Goal: Communication & Community: Answer question/provide support

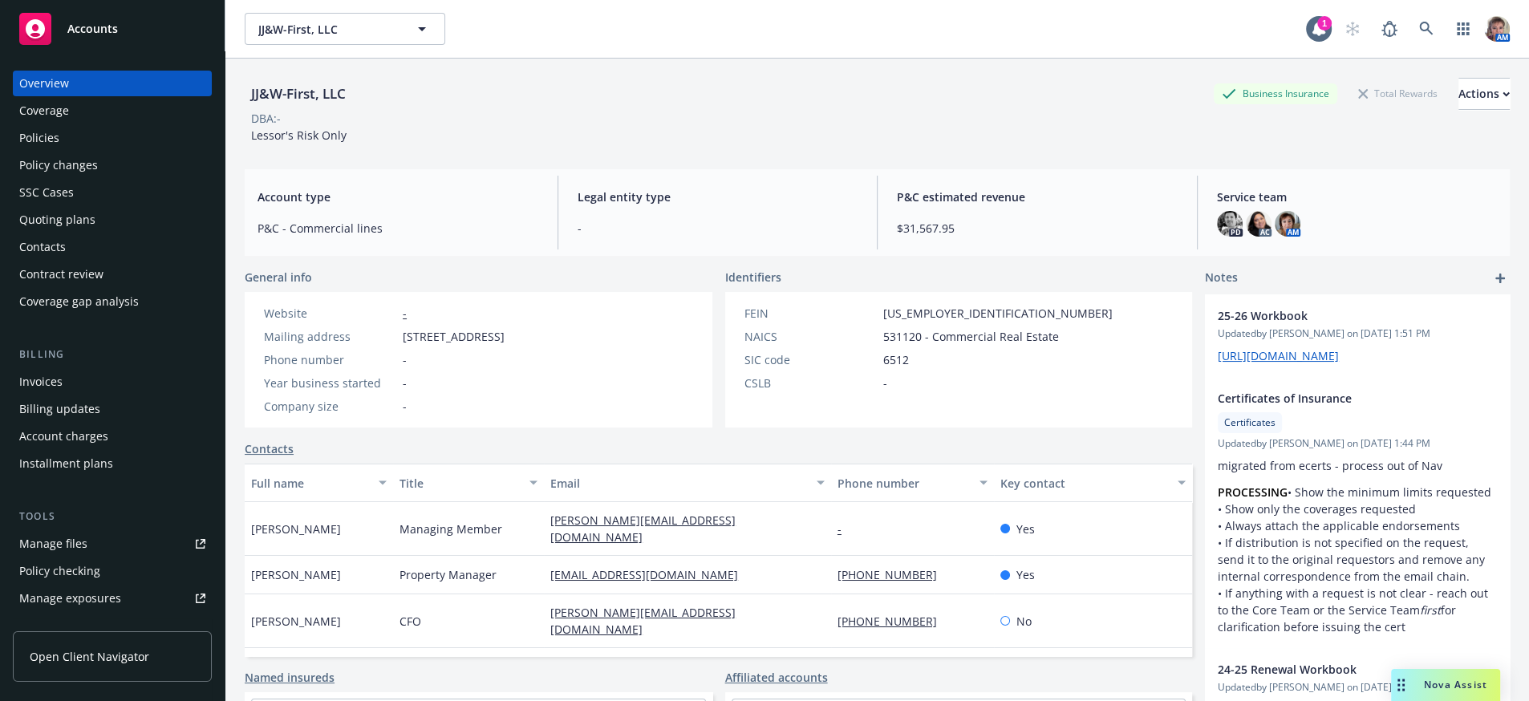
click at [1469, 679] on span "Nova Assist" at bounding box center [1455, 685] width 63 height 14
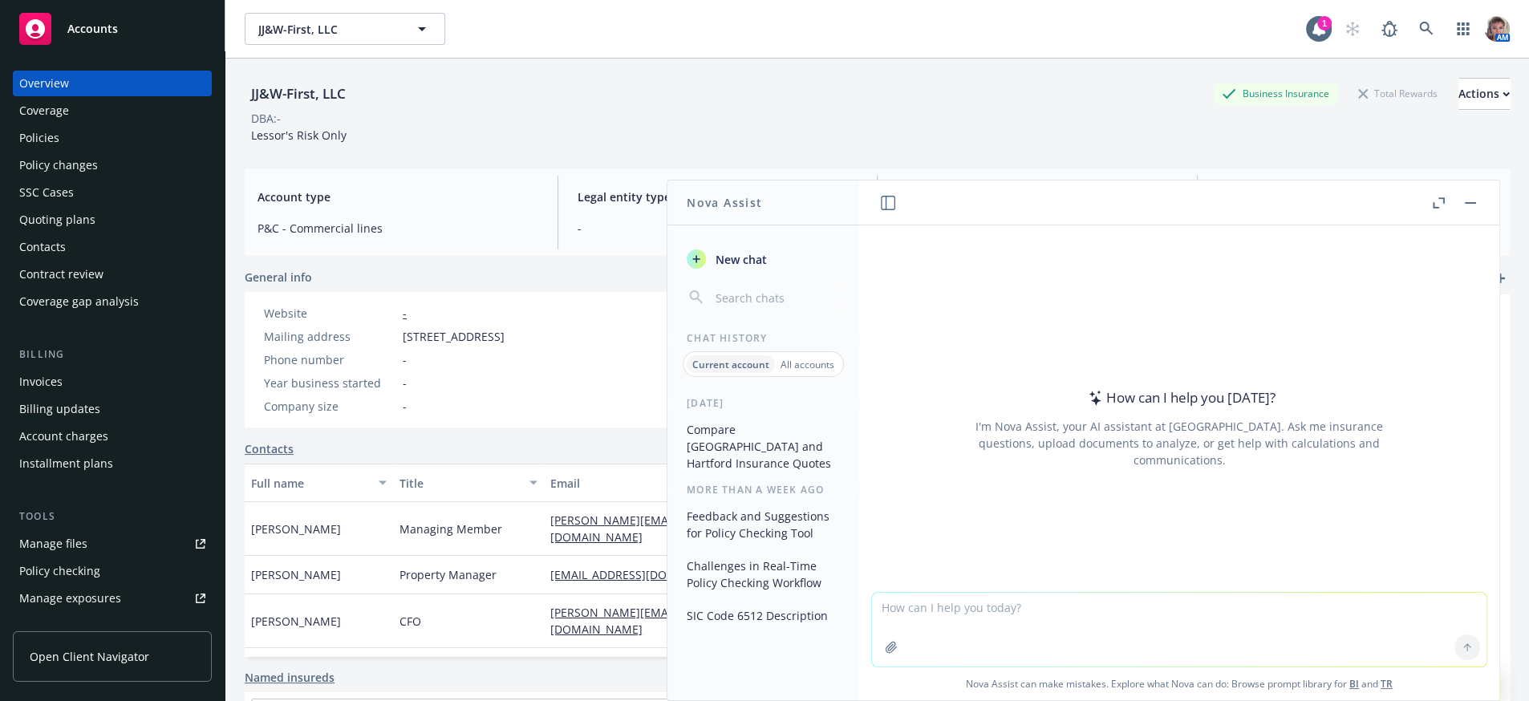
click at [1023, 621] on textarea at bounding box center [1179, 630] width 614 height 74
paste textarea "Lorem Ips: Do sit ametcon ad elitsed doe tempori utlabore etd mag aliquaenim ad…"
type textarea "Loremi dolors ametconsectetu Adipi Eli: Se doe tempori ut laboree dol magnaal e…"
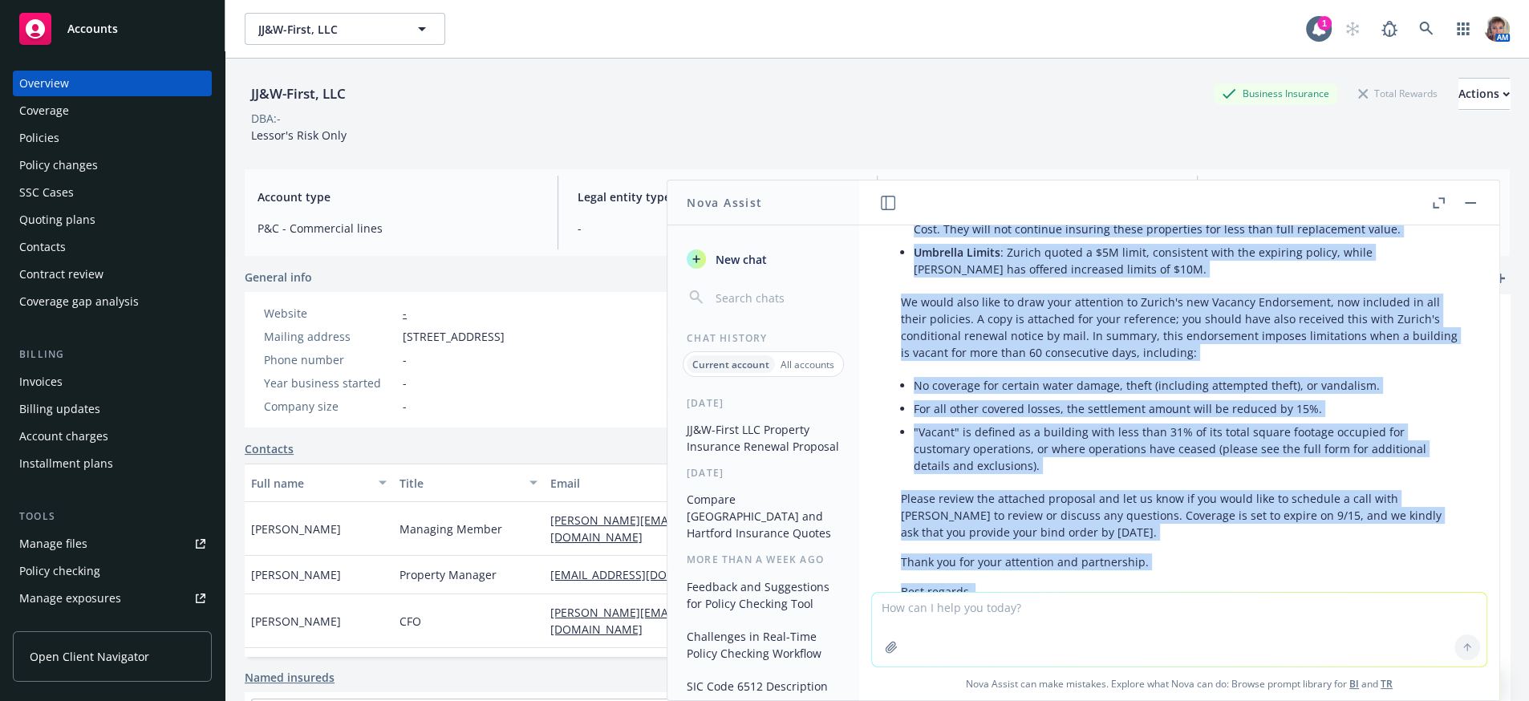
scroll to position [1320, 0]
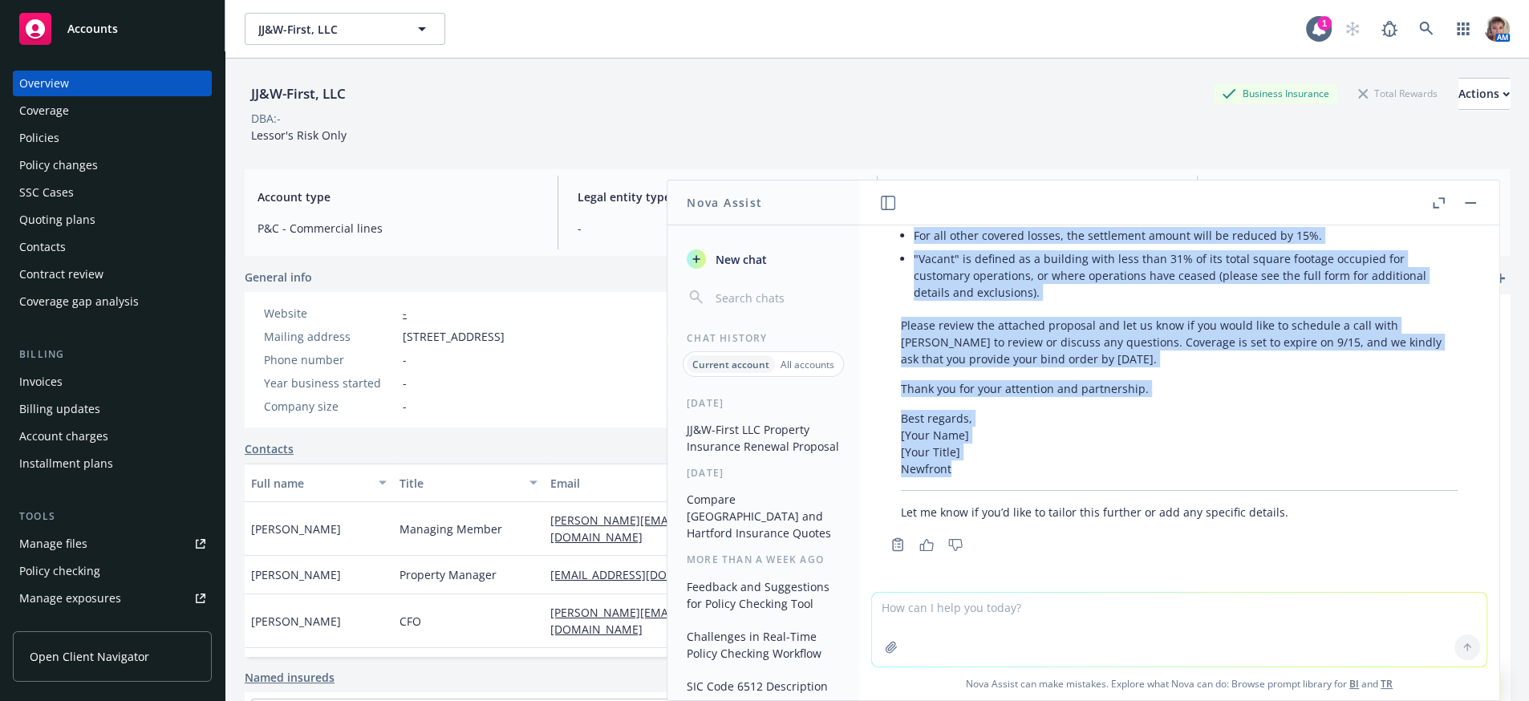
drag, startPoint x: 906, startPoint y: 369, endPoint x: 1064, endPoint y: 472, distance: 188.9
click at [1064, 472] on div "Certainly! Here is your email, professionally rewritten: Hello All, We are plea…" at bounding box center [1179, 151] width 589 height 752
copy div "Hello All, We are pleased to present the renewal proposal for the properties of…"
click at [1056, 444] on p "Best regards, [Your Name] [Your Title] Newfront" at bounding box center [1179, 443] width 557 height 67
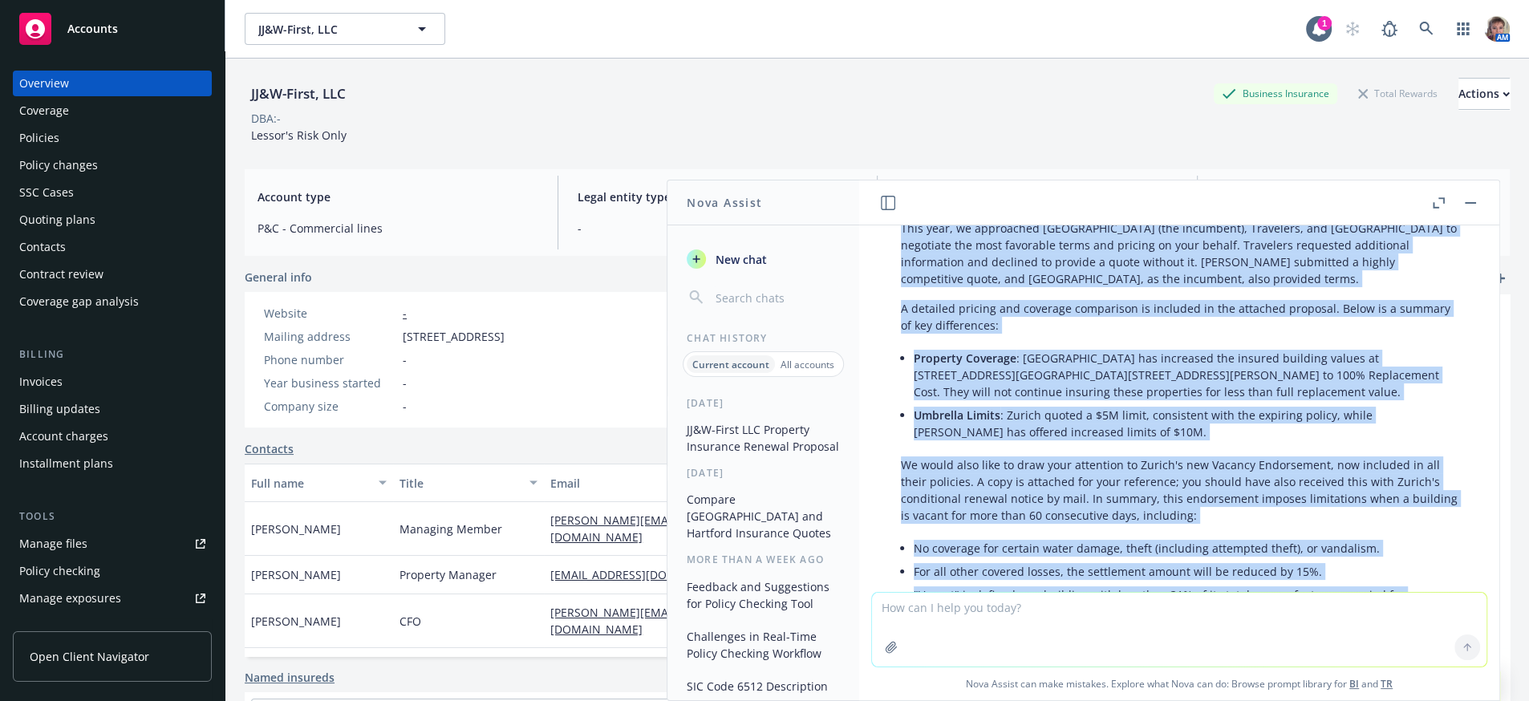
scroll to position [882, 0]
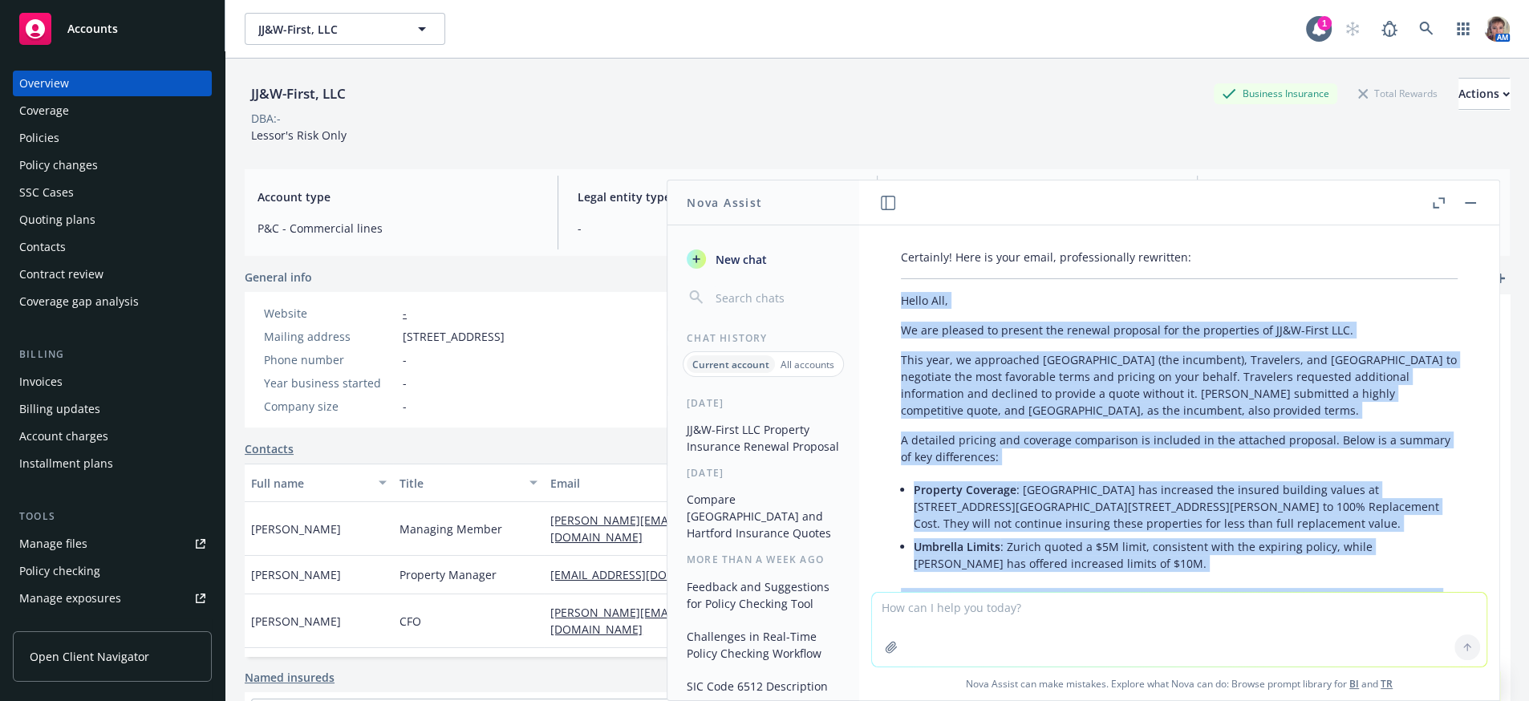
drag, startPoint x: 963, startPoint y: 459, endPoint x: 886, endPoint y: 245, distance: 226.8
click at [886, 245] on div "Certainly! Here is your email, professionally rewritten: Hello All, We are plea…" at bounding box center [1179, 618] width 589 height 752
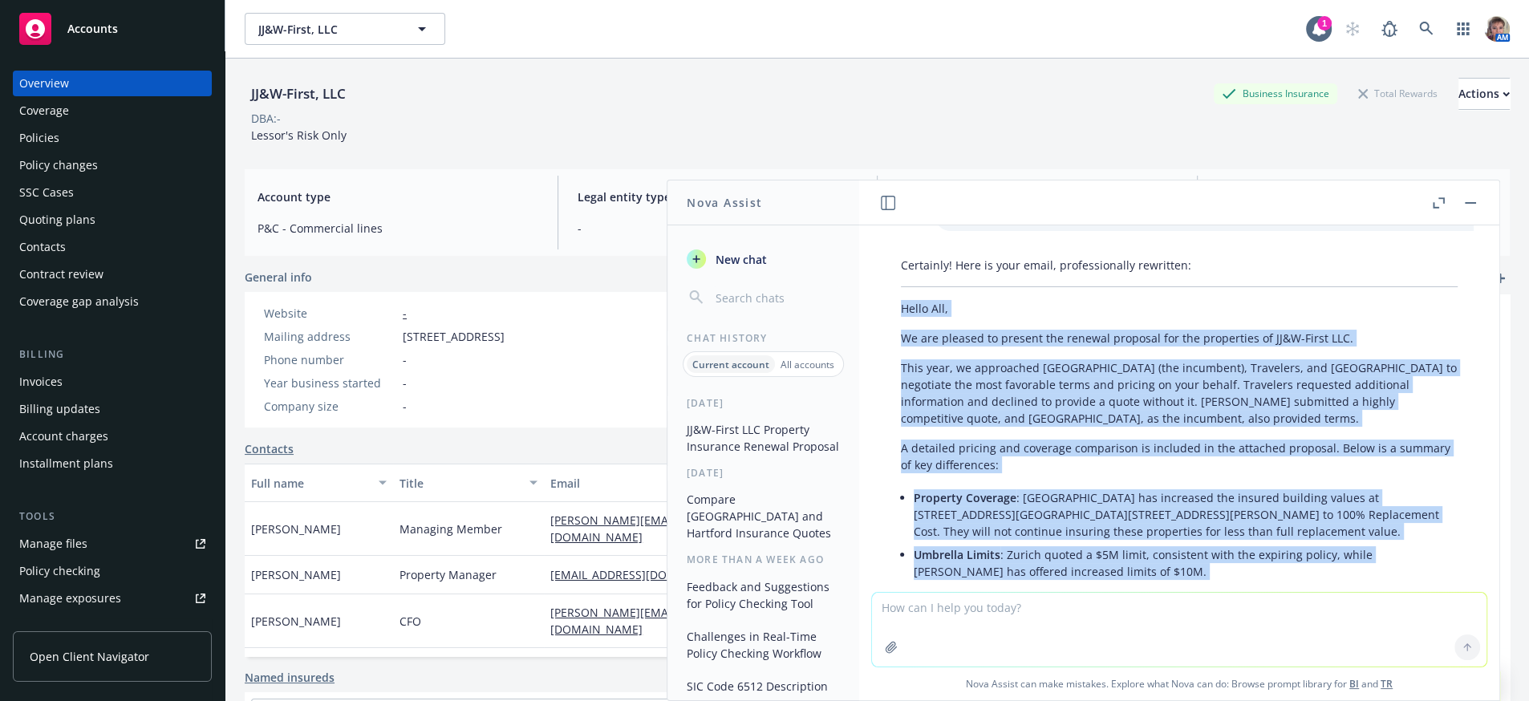
copy div "Hello All, We are pleased to present the renewal proposal for the properties of…"
